Goal: Task Accomplishment & Management: Manage account settings

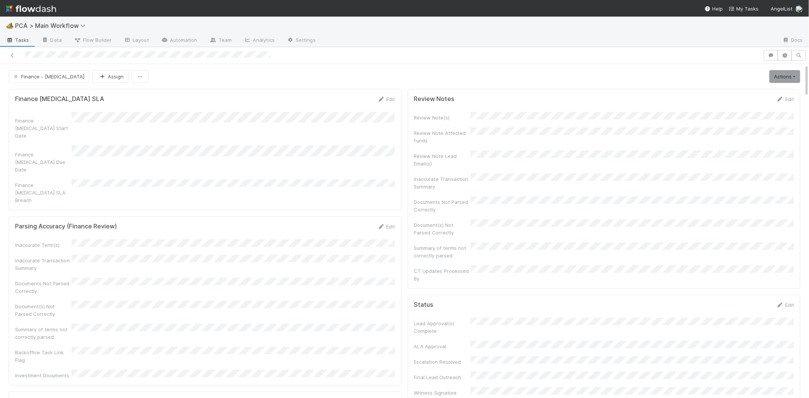
click at [288, 127] on div "Finance ICU Start Date Finance ICU Due Date Finance ICU SLA Breach" at bounding box center [205, 158] width 380 height 92
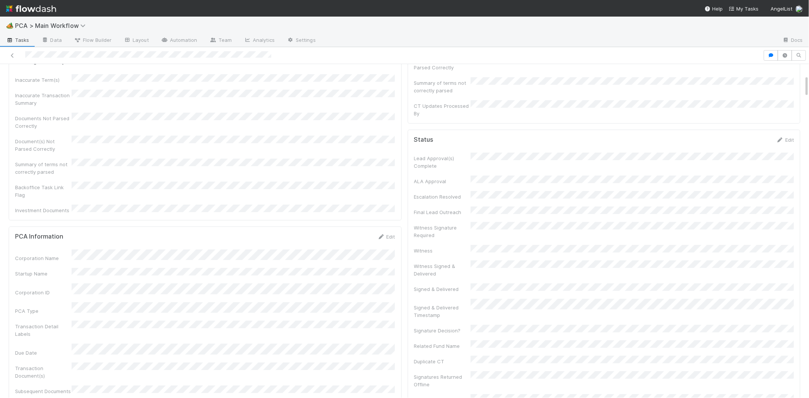
click at [384, 234] on link "Edit" at bounding box center [386, 237] width 18 height 6
click at [358, 233] on button "Save" at bounding box center [354, 239] width 21 height 13
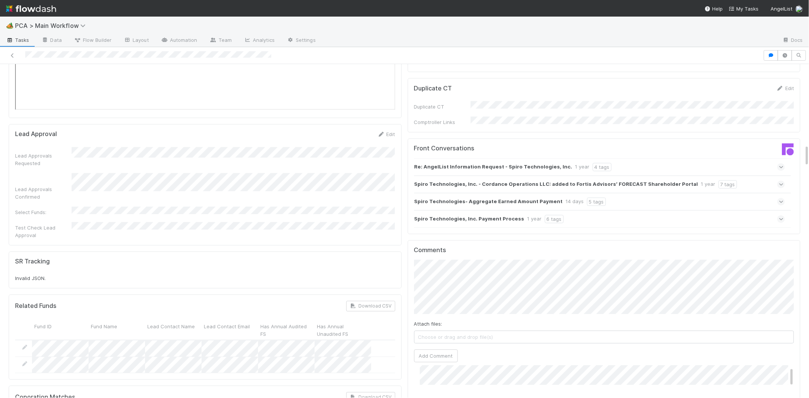
scroll to position [0, 0]
click at [444, 256] on span "Josh Tarr" at bounding box center [453, 256] width 38 height 6
click at [446, 349] on button "Add Comment" at bounding box center [436, 355] width 44 height 13
click at [619, 210] on div "Spiro Technologies, Inc. Payment Process 1 year 6 tags" at bounding box center [599, 218] width 371 height 17
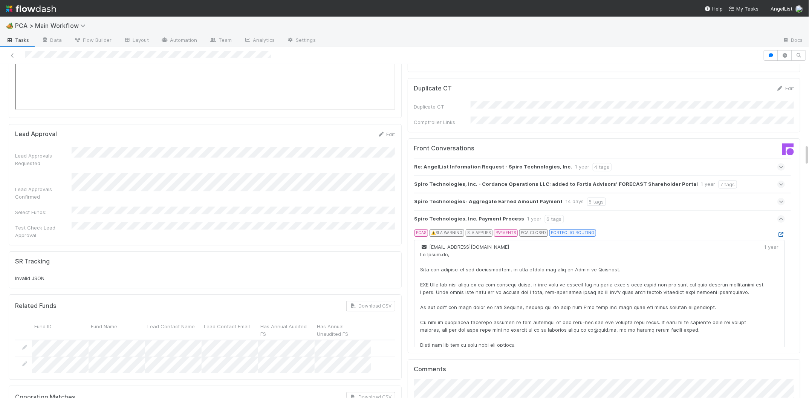
click at [780, 232] on icon at bounding box center [781, 234] width 8 height 5
click at [780, 198] on icon at bounding box center [780, 202] width 5 height 8
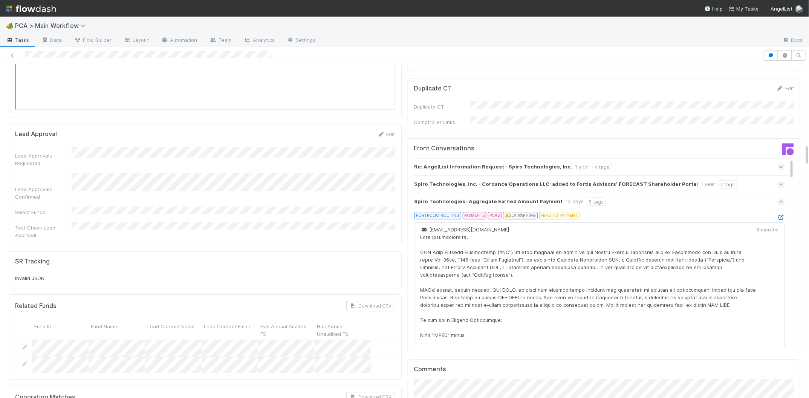
click at [781, 215] on icon at bounding box center [781, 217] width 8 height 5
click at [603, 175] on div "Spiro Technologies, Inc. - Cordance Operations LLC: added to Fortis Advisors’ F…" at bounding box center [599, 183] width 371 height 17
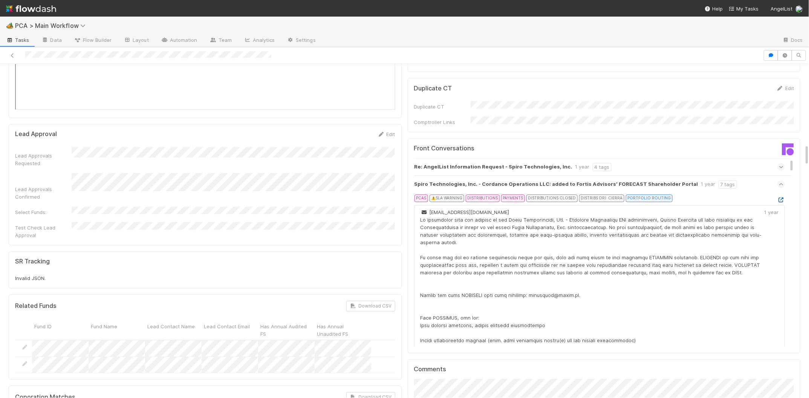
click at [781, 197] on icon at bounding box center [781, 199] width 8 height 5
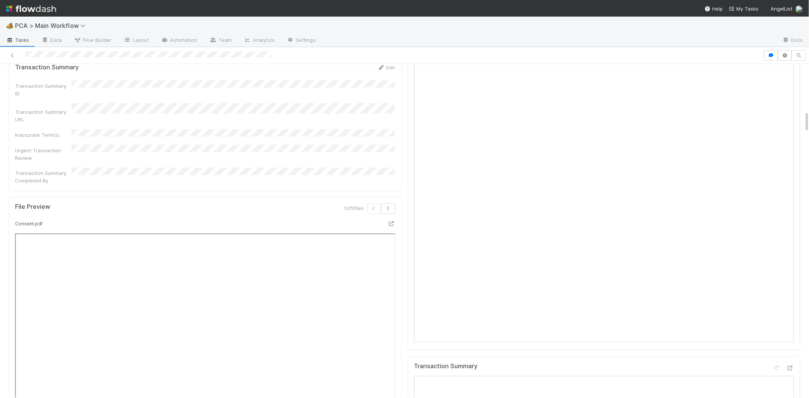
scroll to position [714, 0]
click at [787, 363] on div at bounding box center [790, 367] width 8 height 8
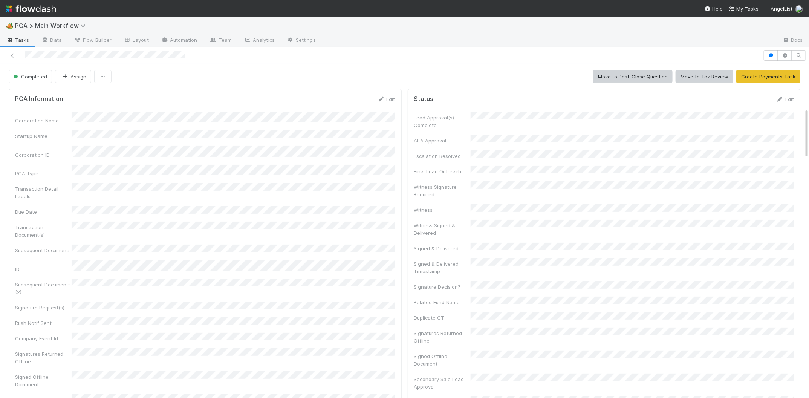
scroll to position [289, 0]
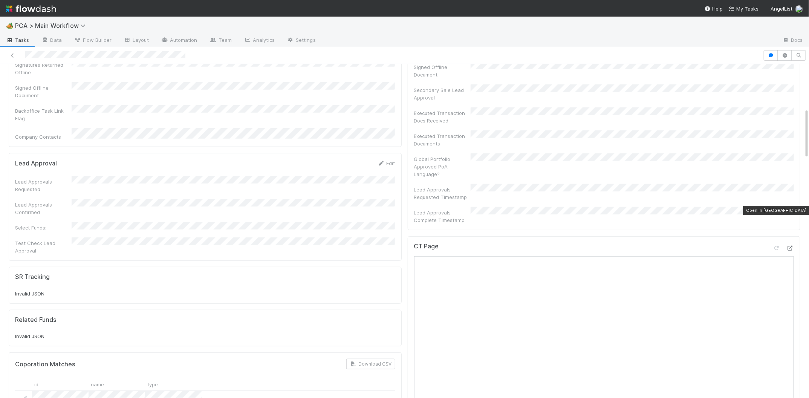
click at [792, 246] on icon at bounding box center [790, 248] width 8 height 5
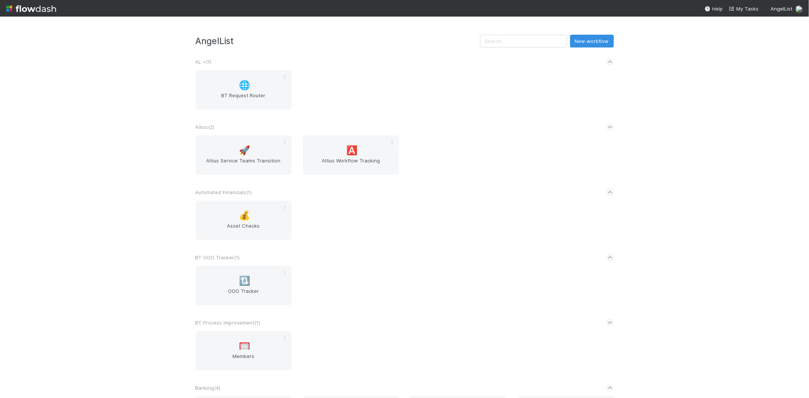
scroll to position [1218, 0]
